Goal: Information Seeking & Learning: Learn about a topic

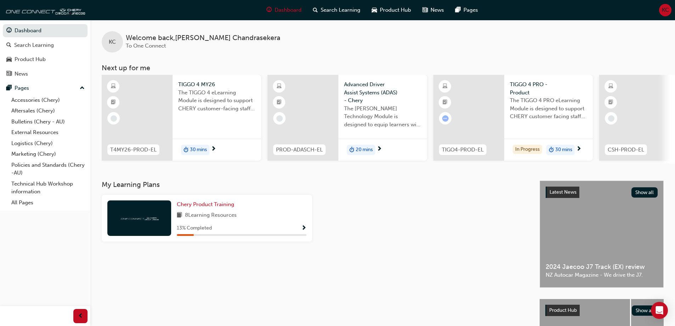
click at [302, 231] on span "Show Progress" at bounding box center [303, 228] width 5 height 6
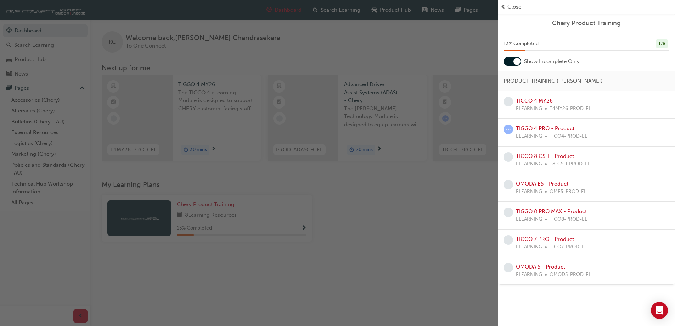
click at [533, 126] on link "TIGGO 4 PRO - Product" at bounding box center [545, 128] width 58 height 6
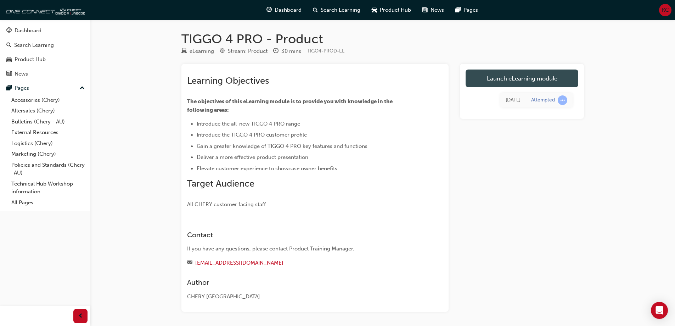
click at [497, 73] on link "Launch eLearning module" at bounding box center [521, 78] width 113 height 18
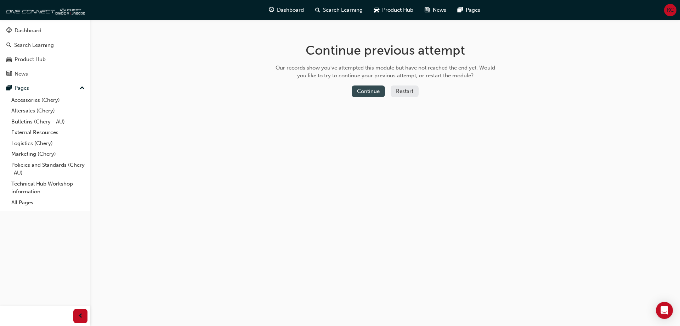
click at [367, 90] on button "Continue" at bounding box center [368, 91] width 33 height 12
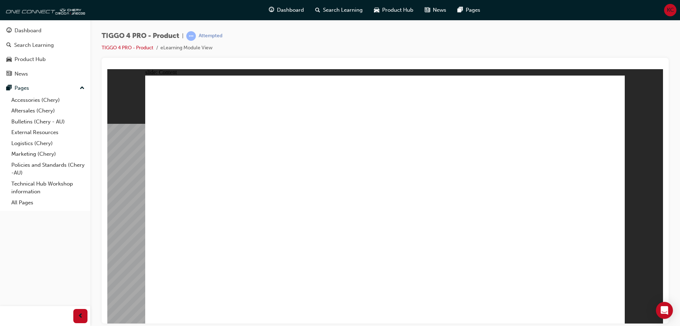
click at [147, 48] on link "TIGGO 4 PRO - Product" at bounding box center [128, 48] width 52 height 6
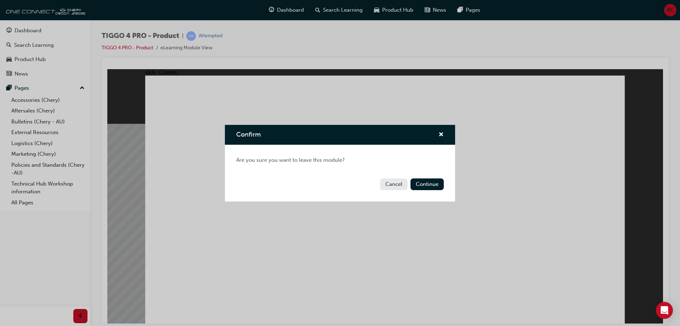
click at [394, 181] on button "Cancel" at bounding box center [394, 184] width 28 height 12
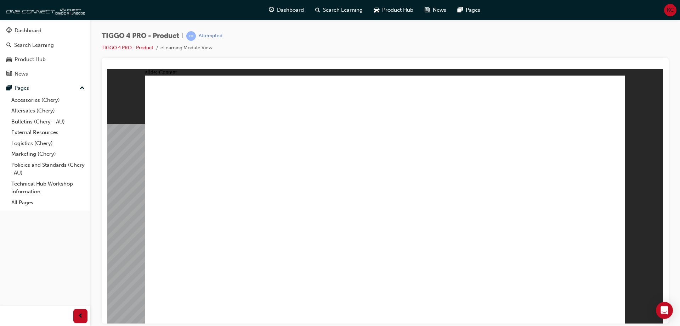
drag, startPoint x: 614, startPoint y: 311, endPoint x: 606, endPoint y: 311, distance: 7.8
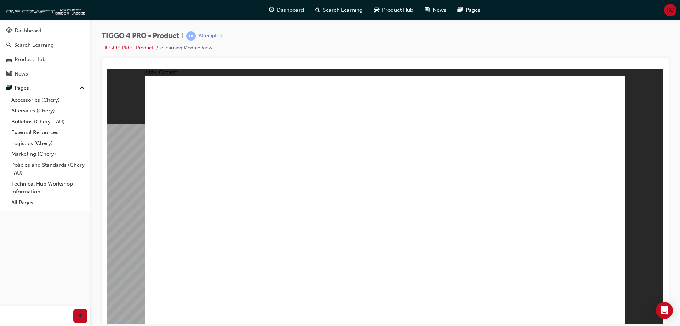
drag, startPoint x: 402, startPoint y: 191, endPoint x: 353, endPoint y: 201, distance: 50.3
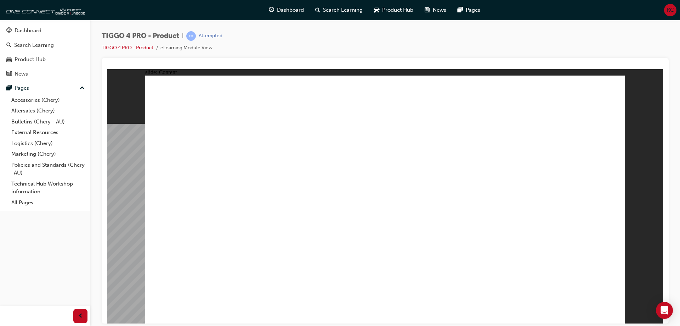
drag, startPoint x: 211, startPoint y: 128, endPoint x: 512, endPoint y: 160, distance: 302.1
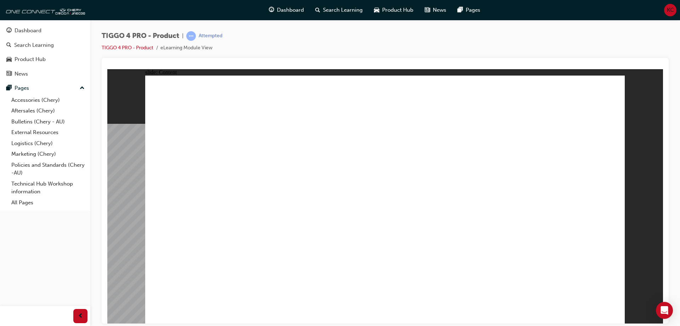
drag, startPoint x: 423, startPoint y: 171, endPoint x: 462, endPoint y: 204, distance: 50.0
drag, startPoint x: 482, startPoint y: 224, endPoint x: 461, endPoint y: 230, distance: 21.9
drag, startPoint x: 461, startPoint y: 232, endPoint x: 479, endPoint y: 254, distance: 28.7
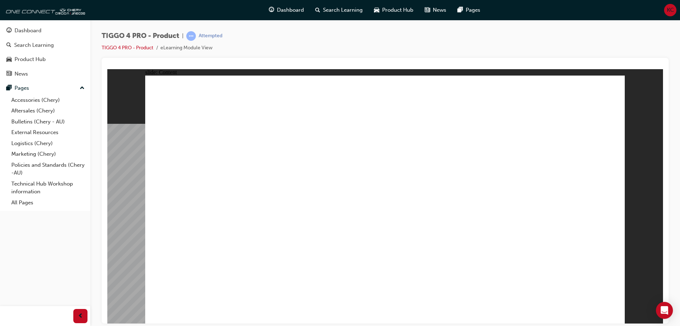
drag, startPoint x: 485, startPoint y: 262, endPoint x: 567, endPoint y: 291, distance: 86.8
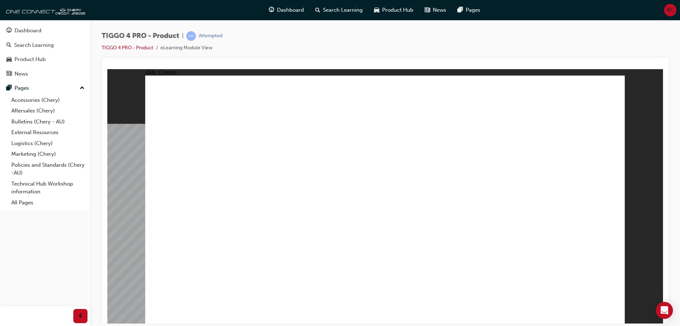
drag, startPoint x: 227, startPoint y: 224, endPoint x: 227, endPoint y: 228, distance: 3.6
